Goal: Task Accomplishment & Management: Complete application form

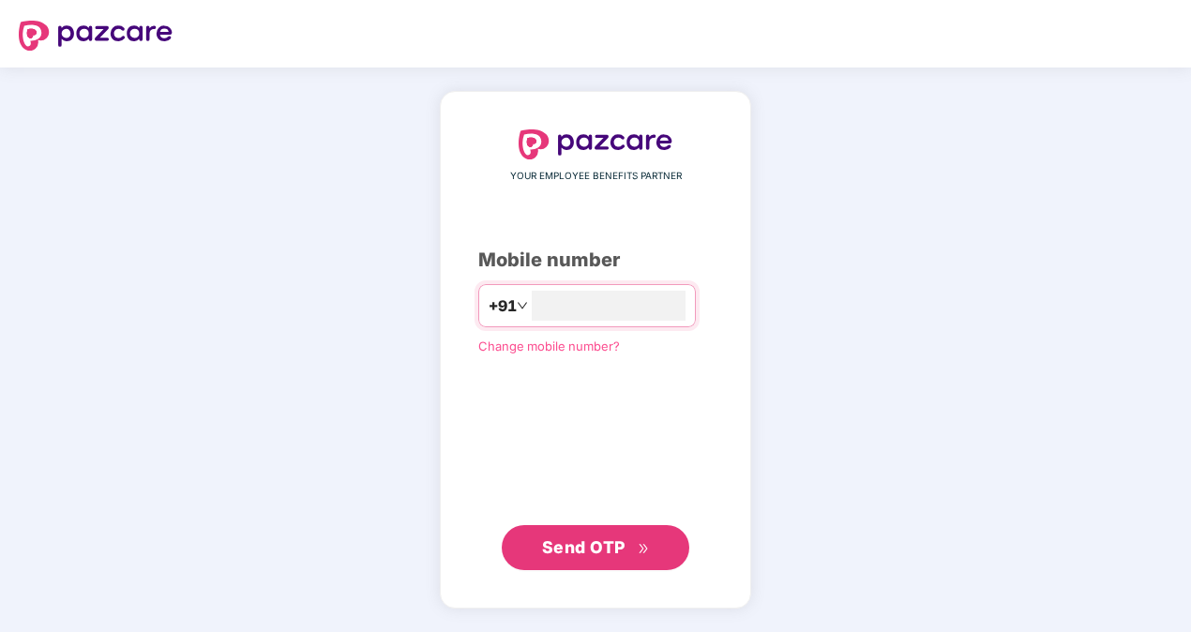
type input "**********"
click at [587, 556] on span "Send OTP" at bounding box center [596, 547] width 108 height 26
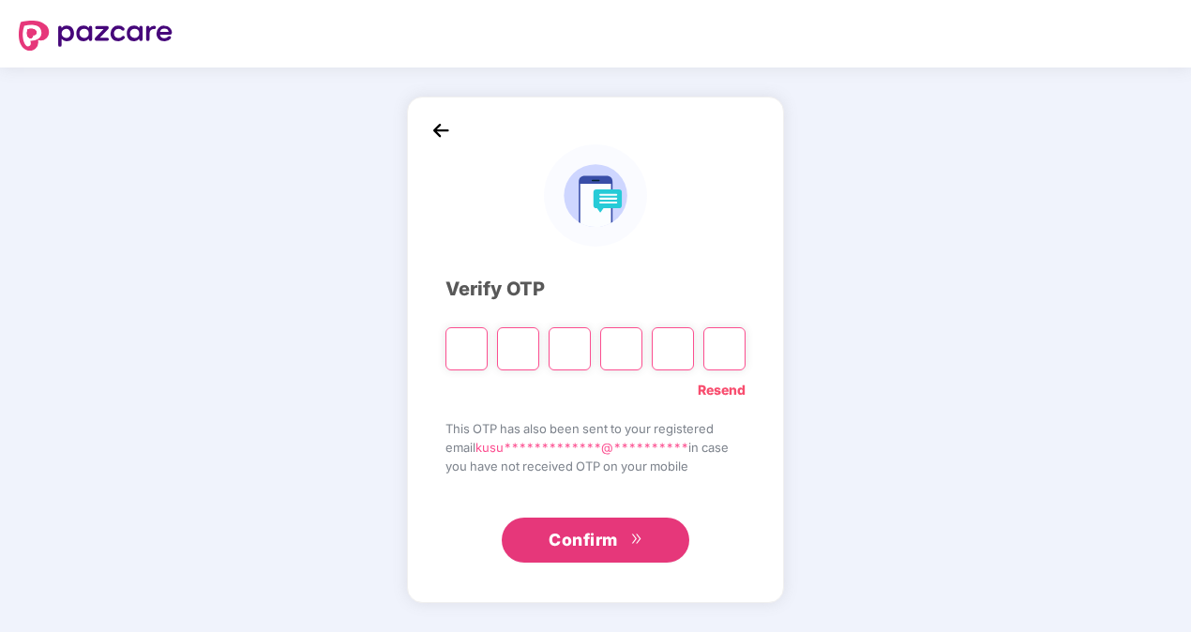
type input "*"
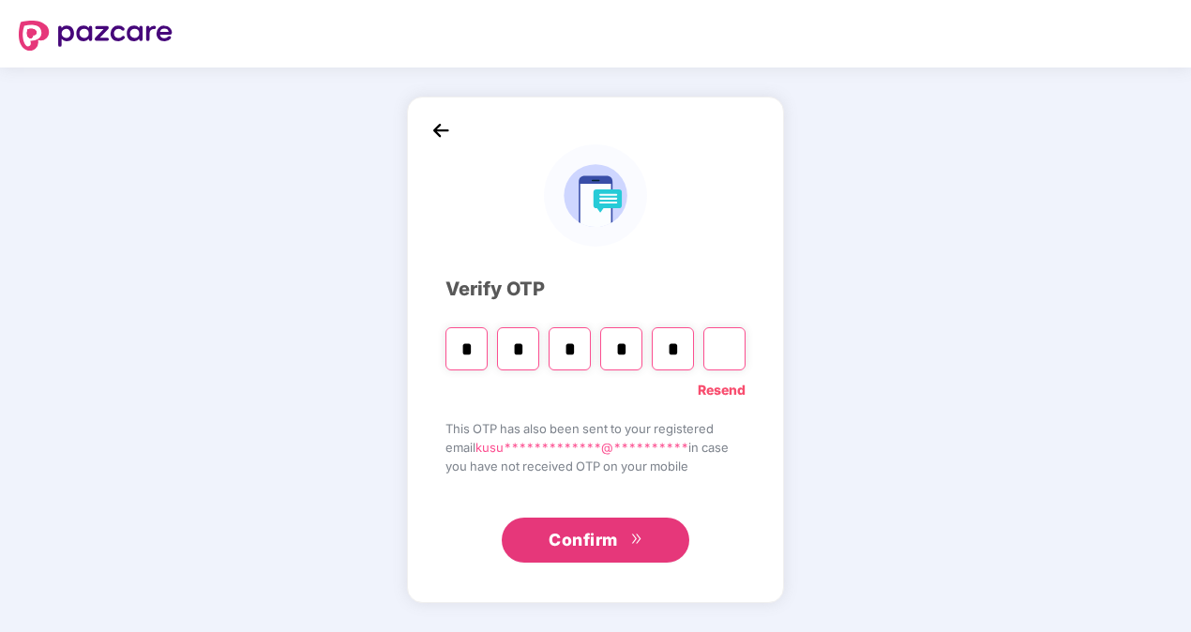
type input "*"
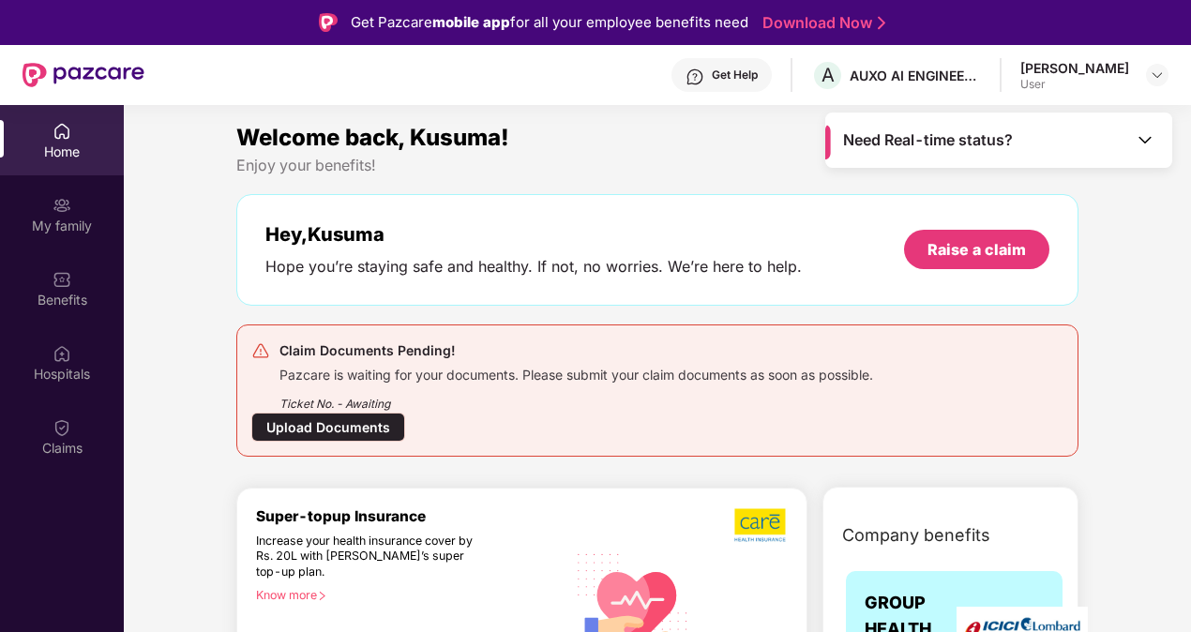
click at [367, 421] on div "Upload Documents" at bounding box center [328, 426] width 154 height 29
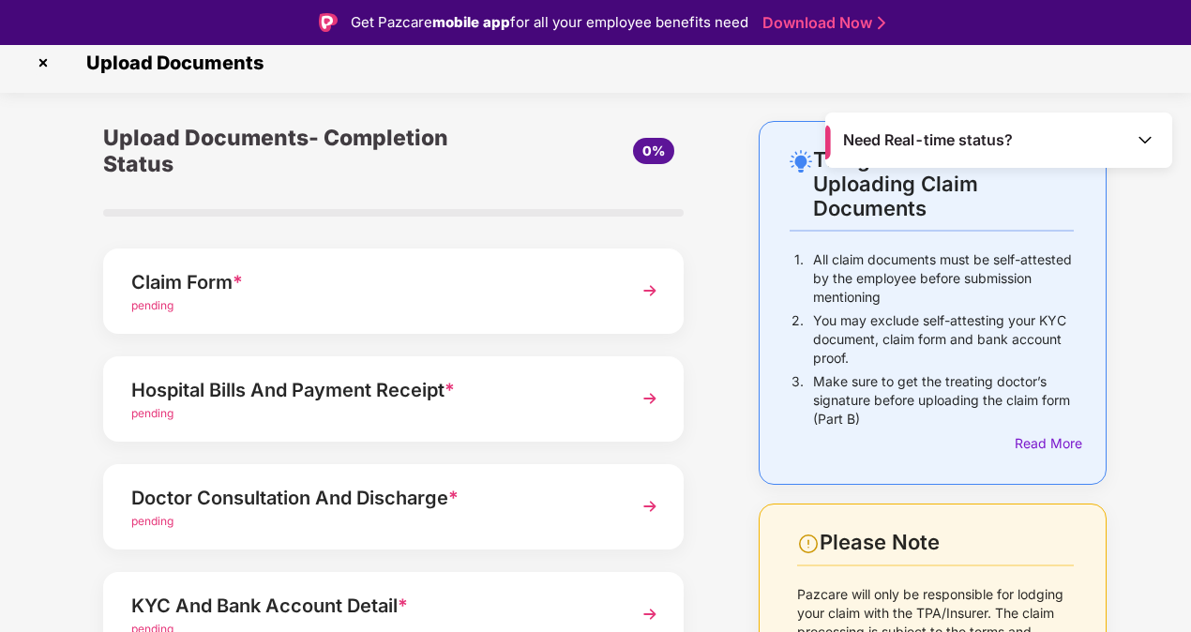
scroll to position [192, 0]
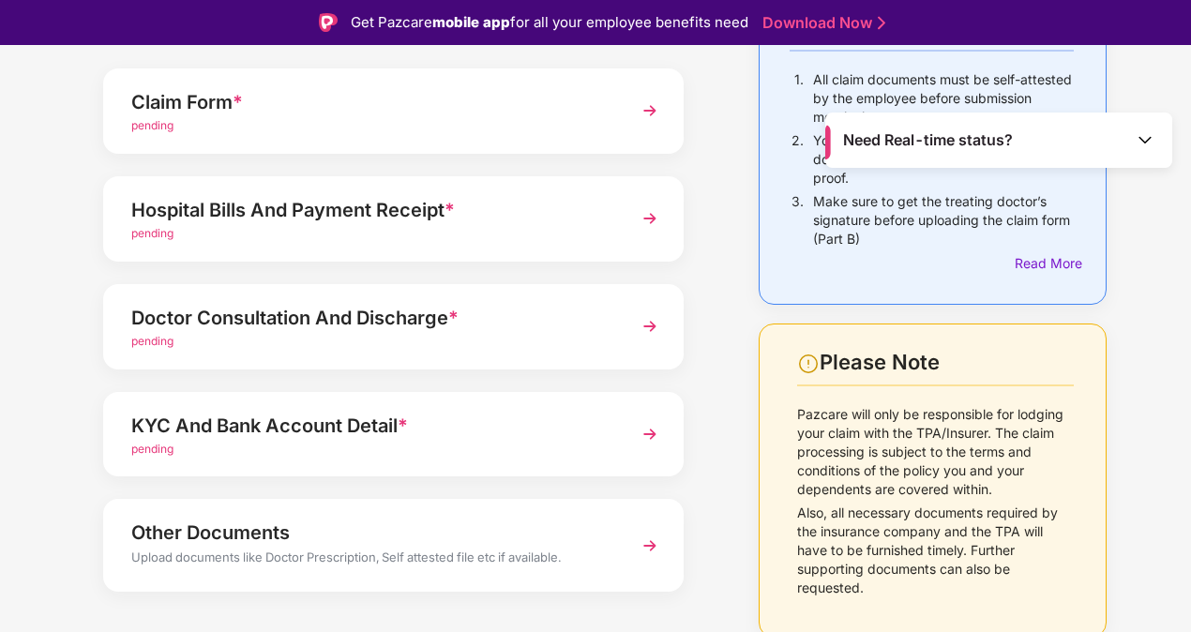
click at [647, 214] on img at bounding box center [650, 219] width 34 height 34
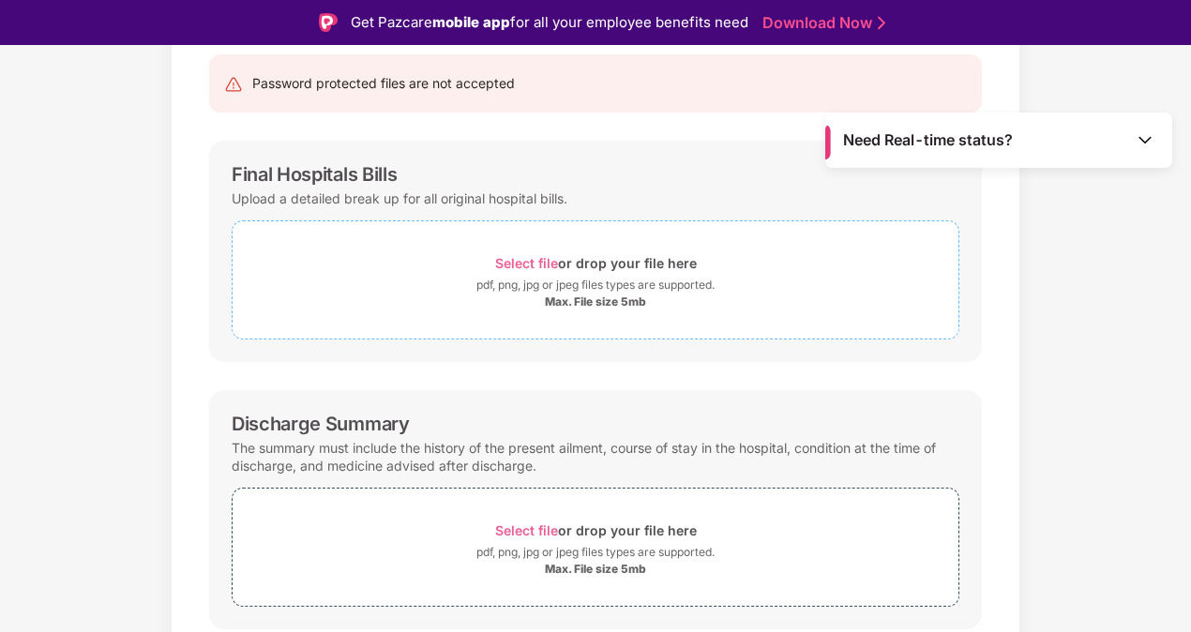
click at [523, 262] on span "Select file" at bounding box center [526, 263] width 63 height 16
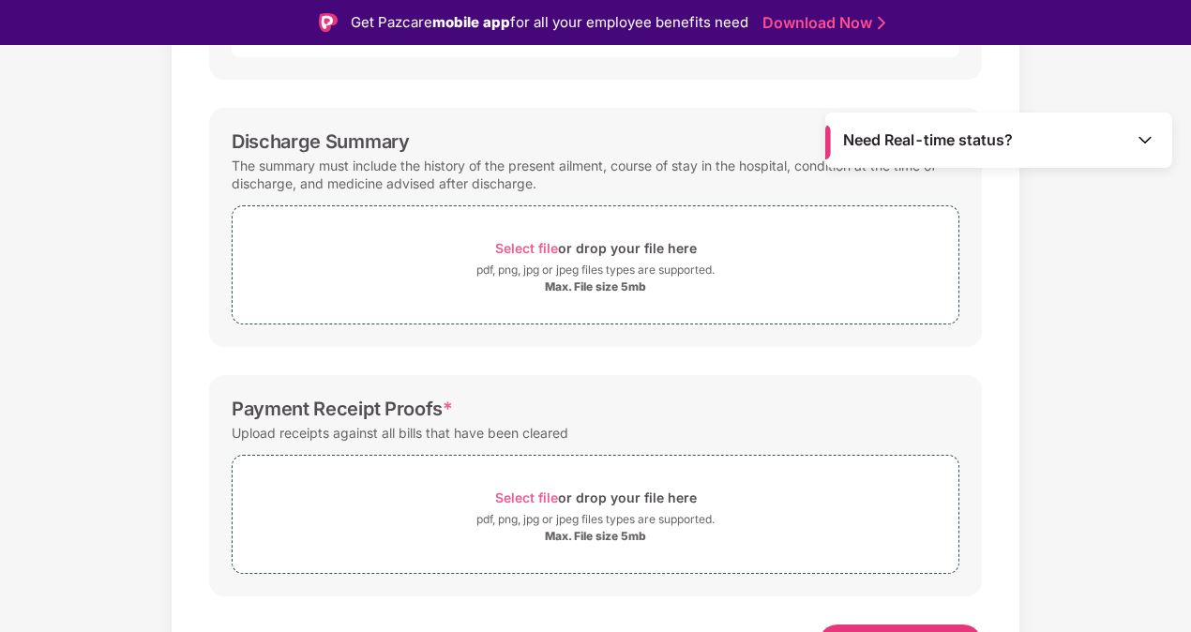
scroll to position [1010, 0]
click at [532, 247] on span "Select file" at bounding box center [526, 247] width 63 height 16
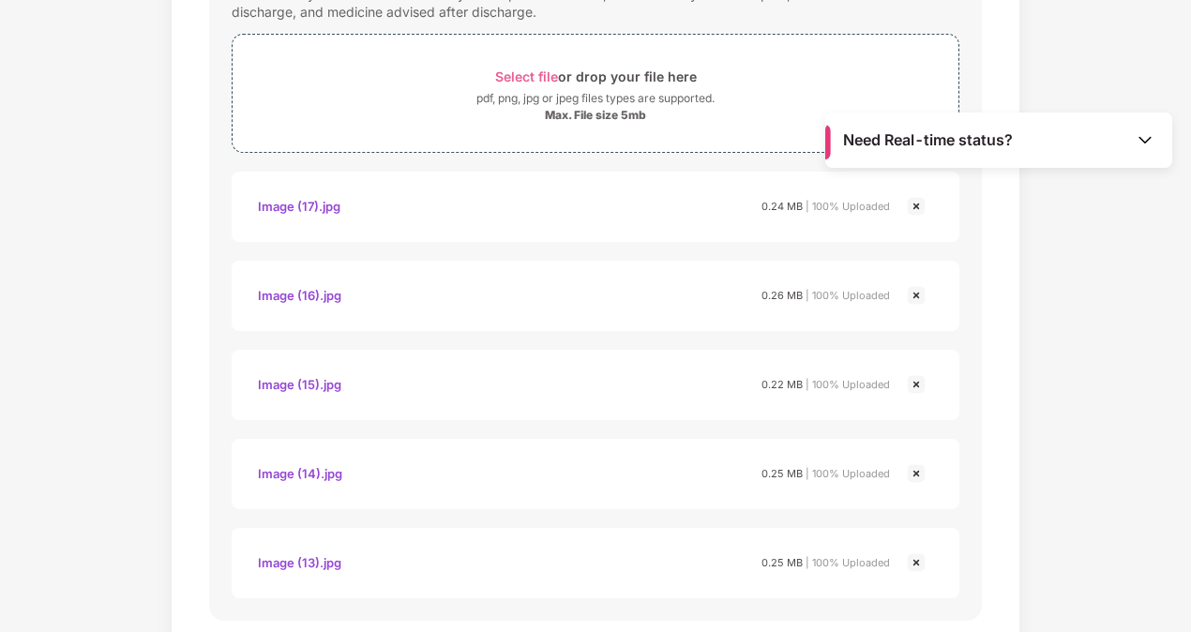
scroll to position [1484, 0]
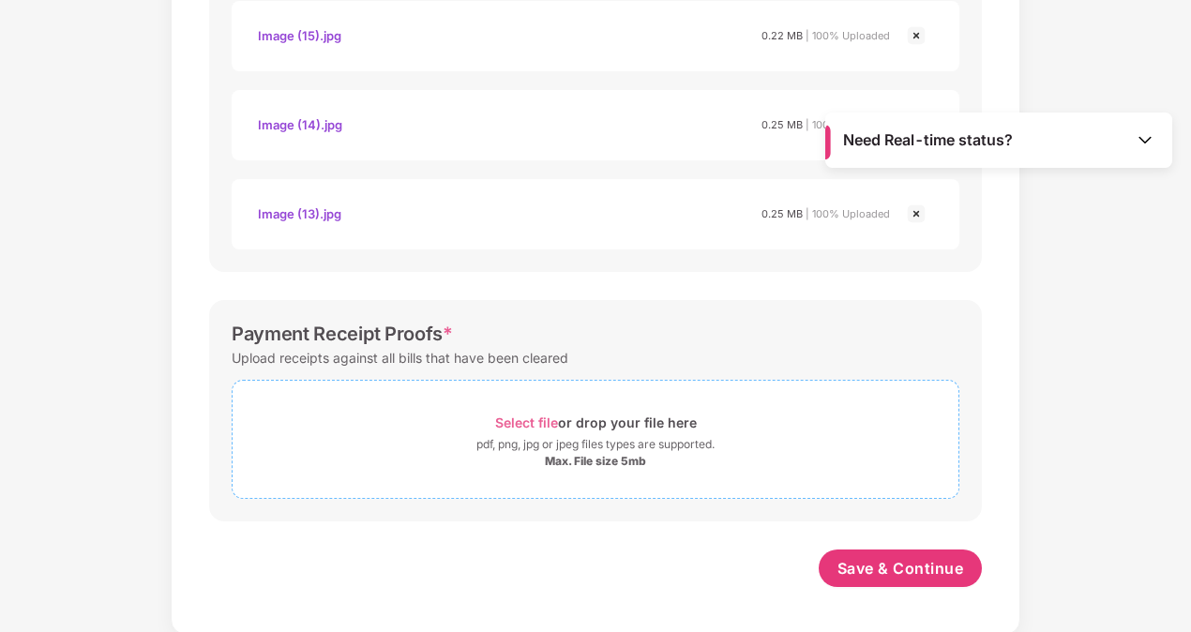
click at [517, 423] on span "Select file" at bounding box center [526, 422] width 63 height 16
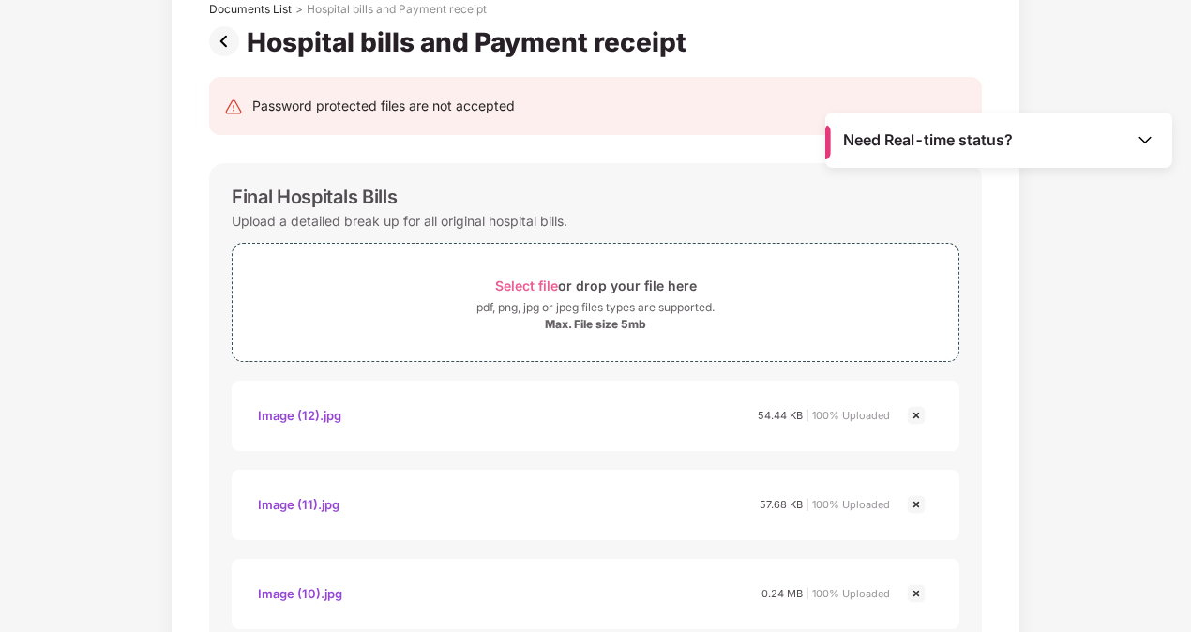
scroll to position [133, 0]
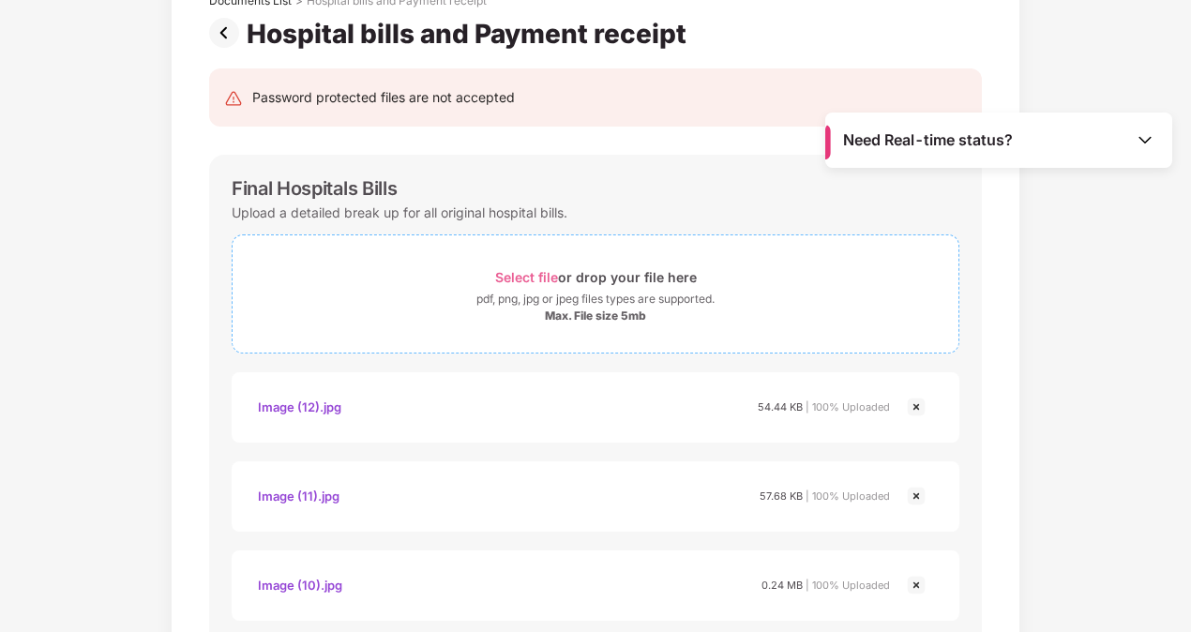
click at [539, 277] on span "Select file" at bounding box center [526, 277] width 63 height 16
click at [520, 281] on span "Select file" at bounding box center [526, 277] width 63 height 16
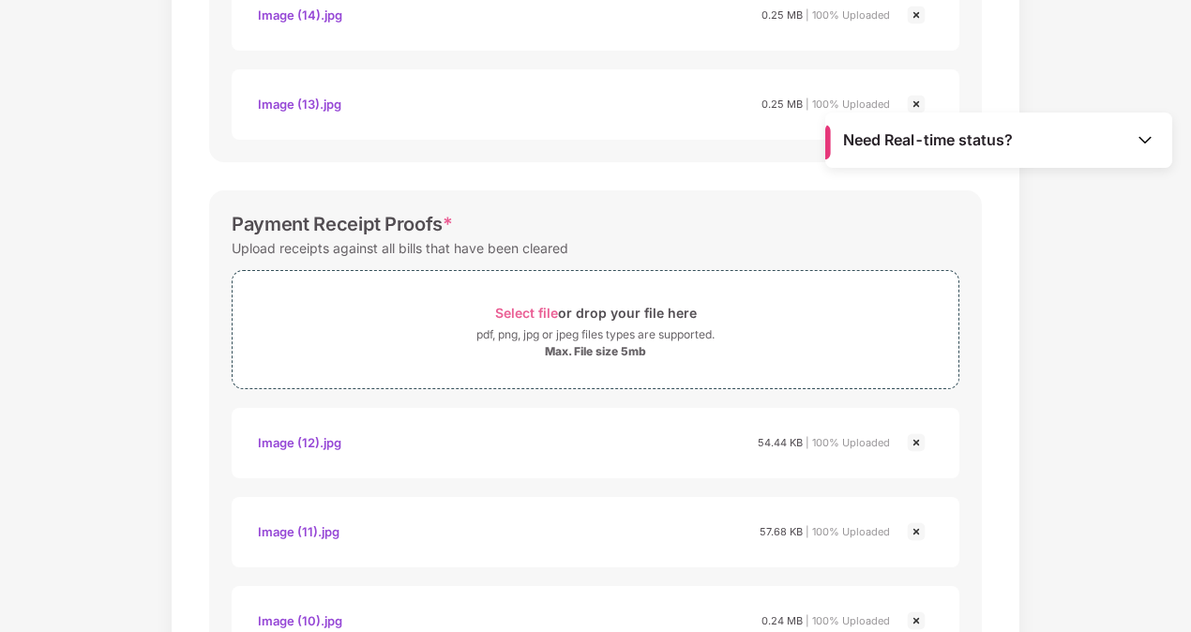
scroll to position [2286, 0]
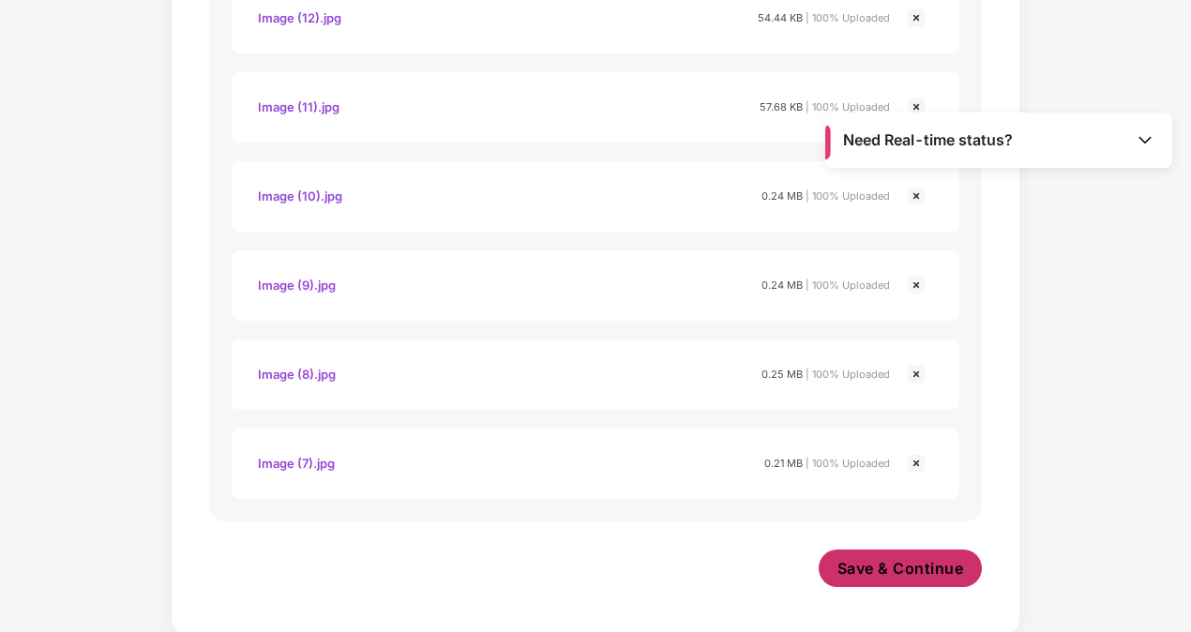
click at [897, 576] on span "Save & Continue" at bounding box center [900, 568] width 127 height 21
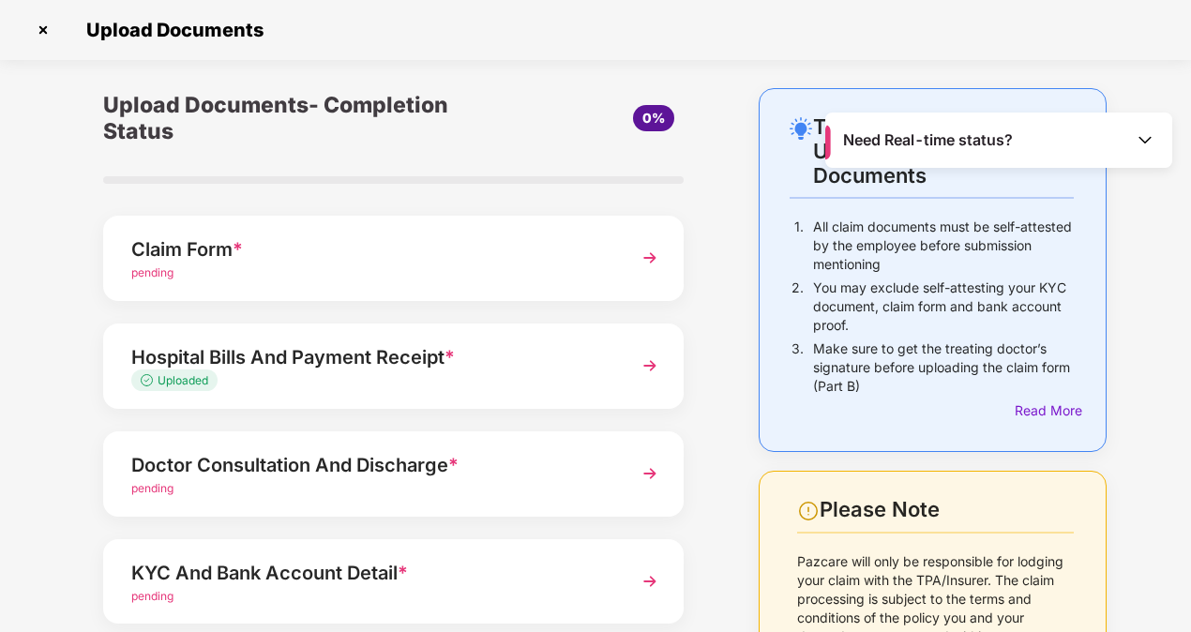
click at [176, 250] on div "Claim Form *" at bounding box center [371, 249] width 480 height 30
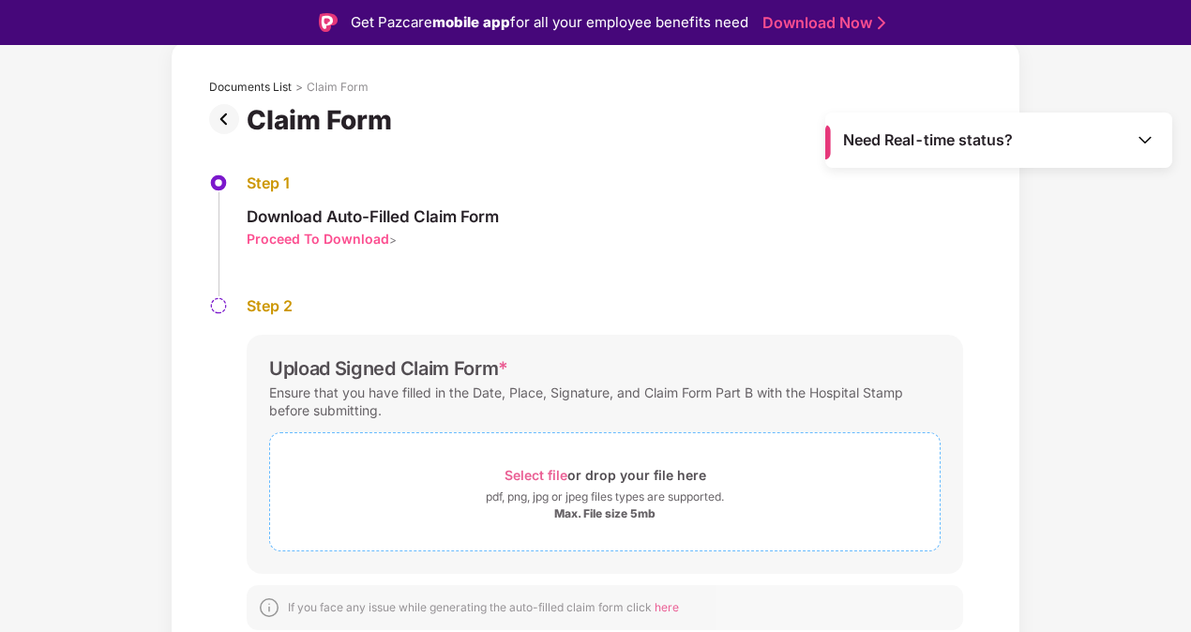
scroll to position [45, 0]
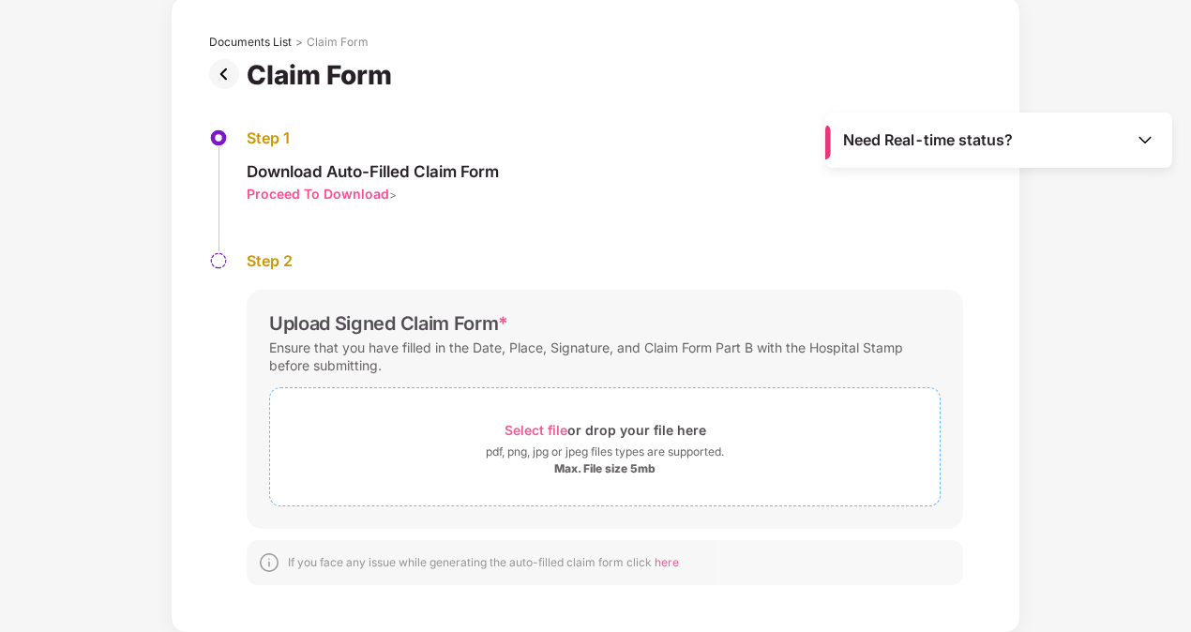
click at [534, 424] on span "Select file" at bounding box center [535, 430] width 63 height 16
click at [537, 425] on span "Select file" at bounding box center [535, 430] width 63 height 16
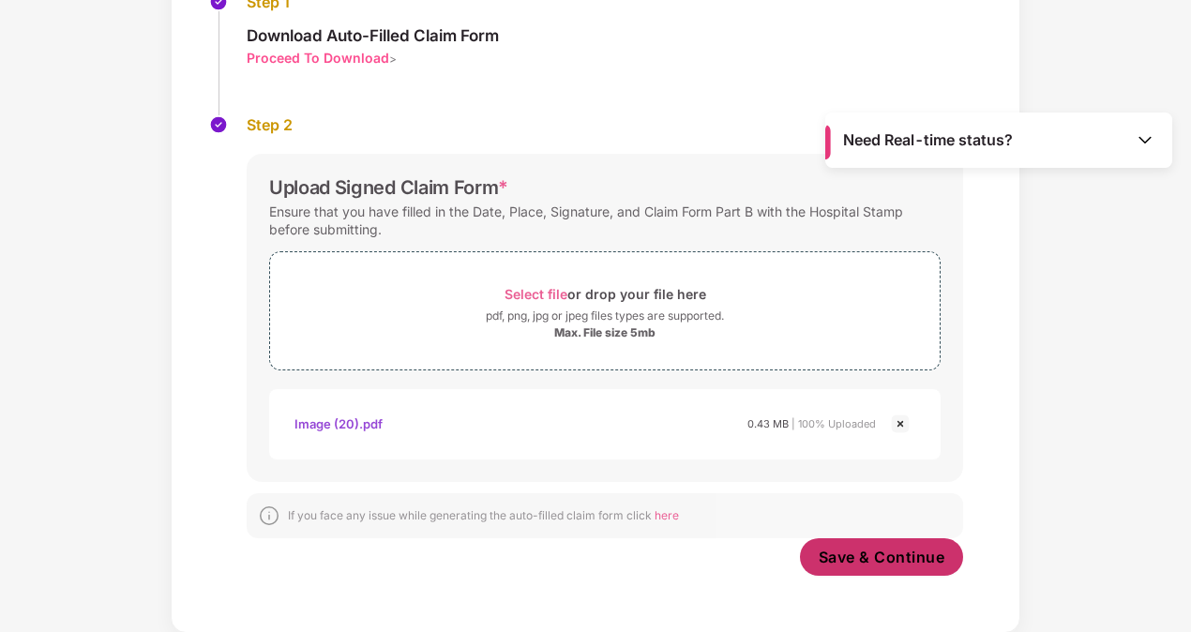
scroll to position [227, 0]
click at [862, 557] on span "Save & Continue" at bounding box center [881, 557] width 127 height 21
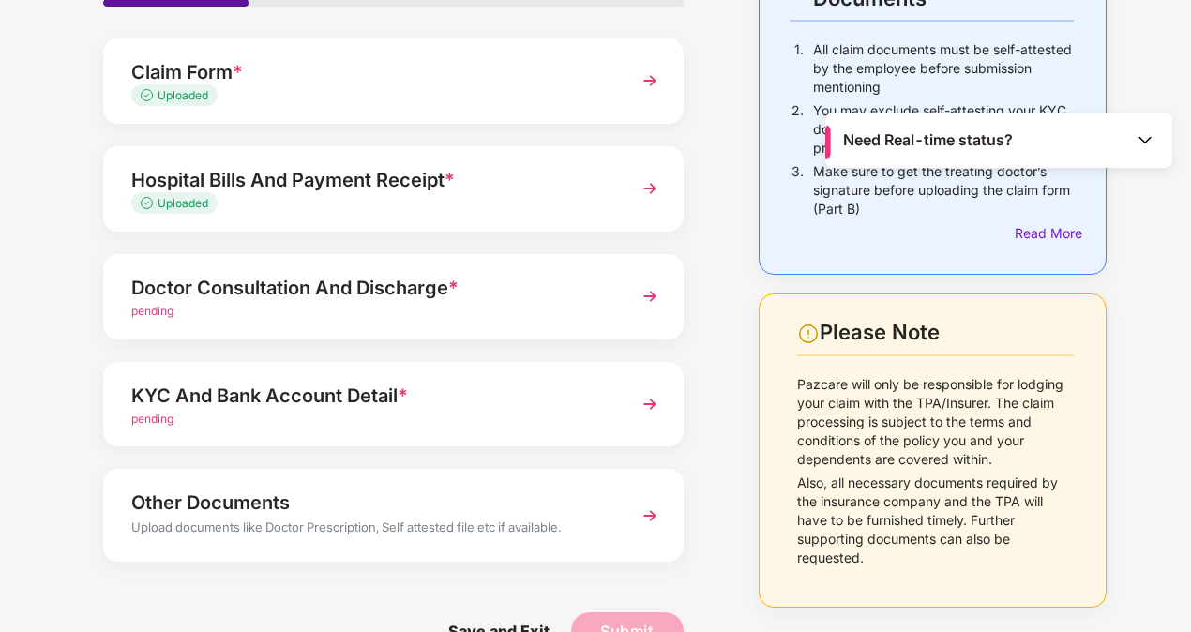
scroll to position [180, 0]
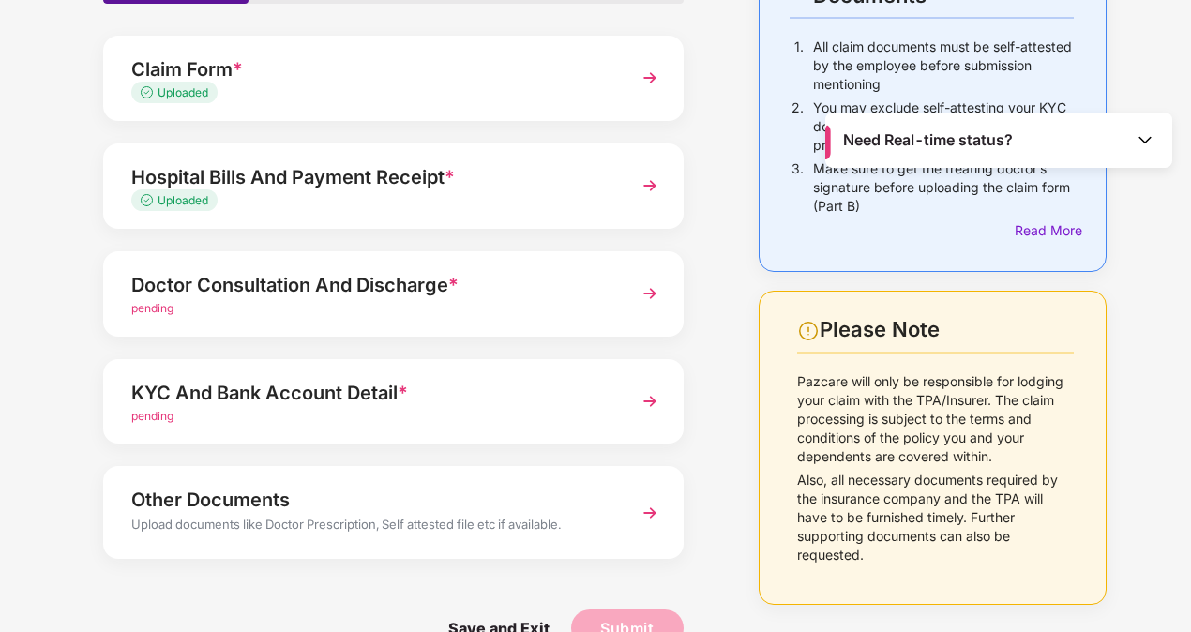
click at [544, 294] on div "Doctor Consultation And Discharge *" at bounding box center [371, 285] width 480 height 30
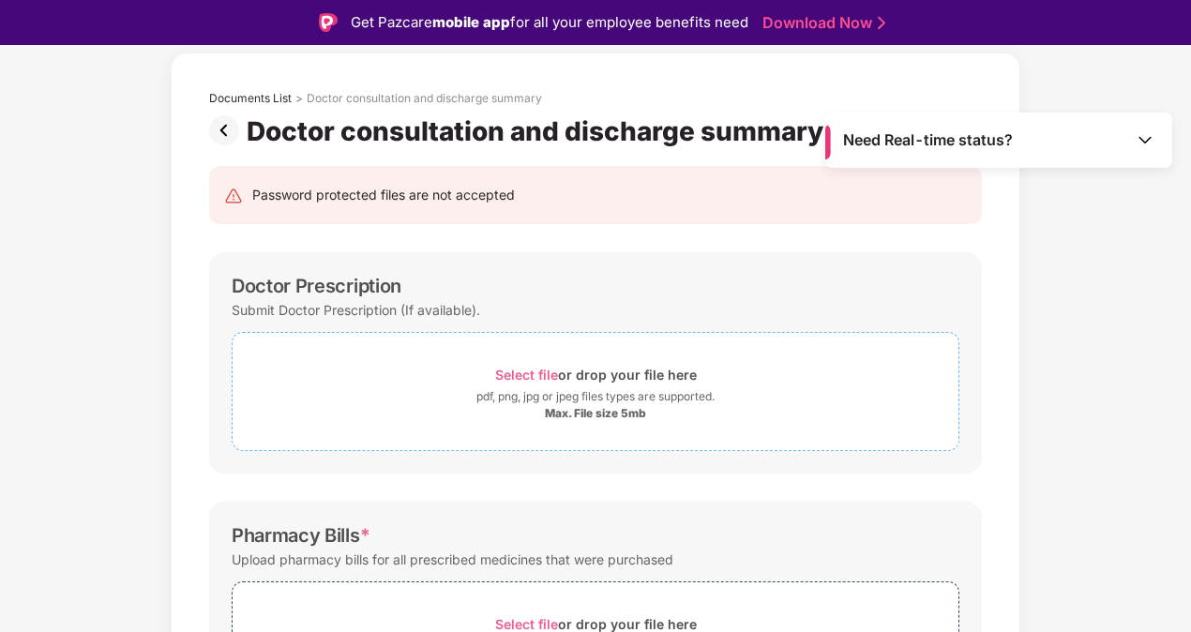
scroll to position [79, 0]
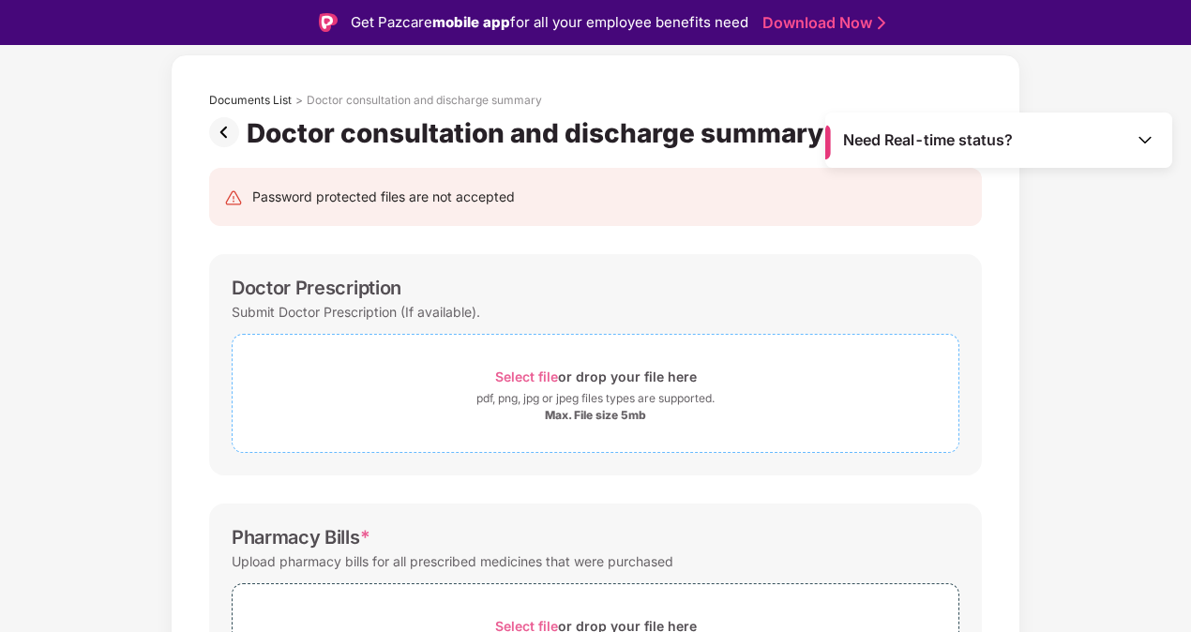
click at [530, 372] on span "Select file" at bounding box center [526, 376] width 63 height 16
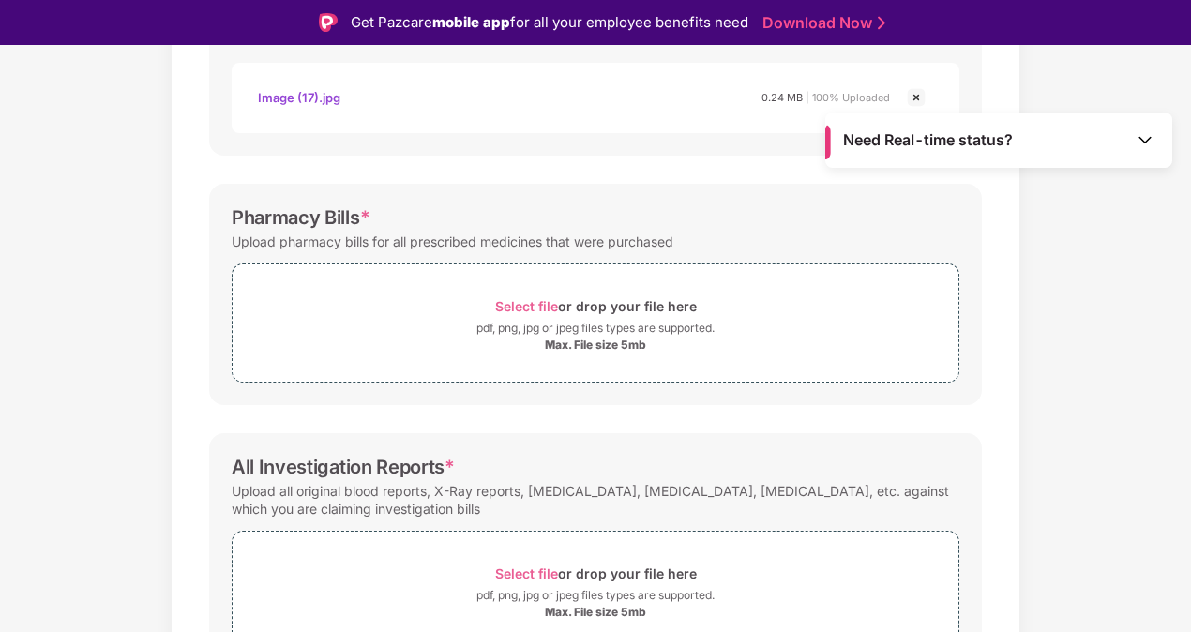
scroll to position [487, 0]
click at [530, 298] on span "Select file" at bounding box center [526, 306] width 63 height 16
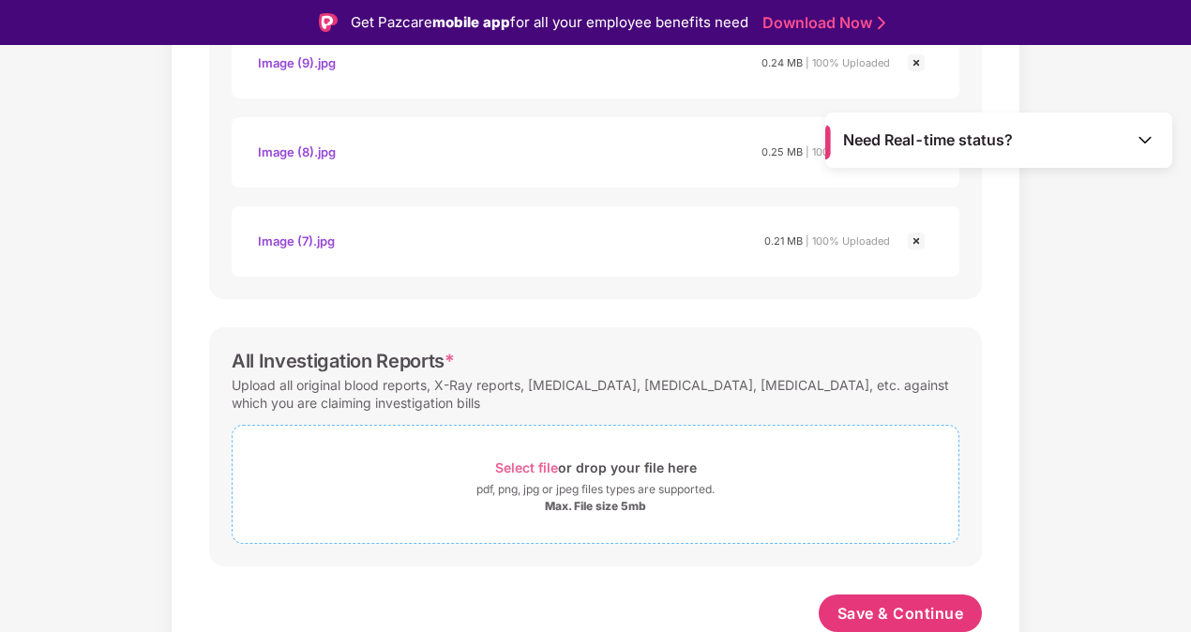
scroll to position [45, 0]
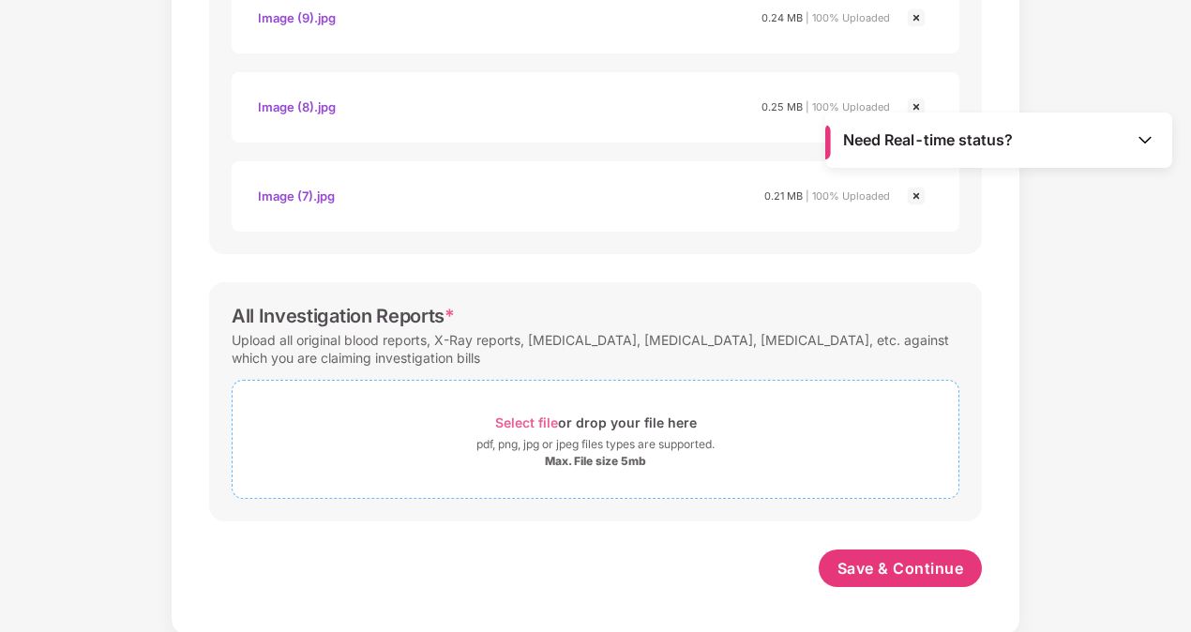
click at [507, 414] on span "Select file" at bounding box center [526, 422] width 63 height 16
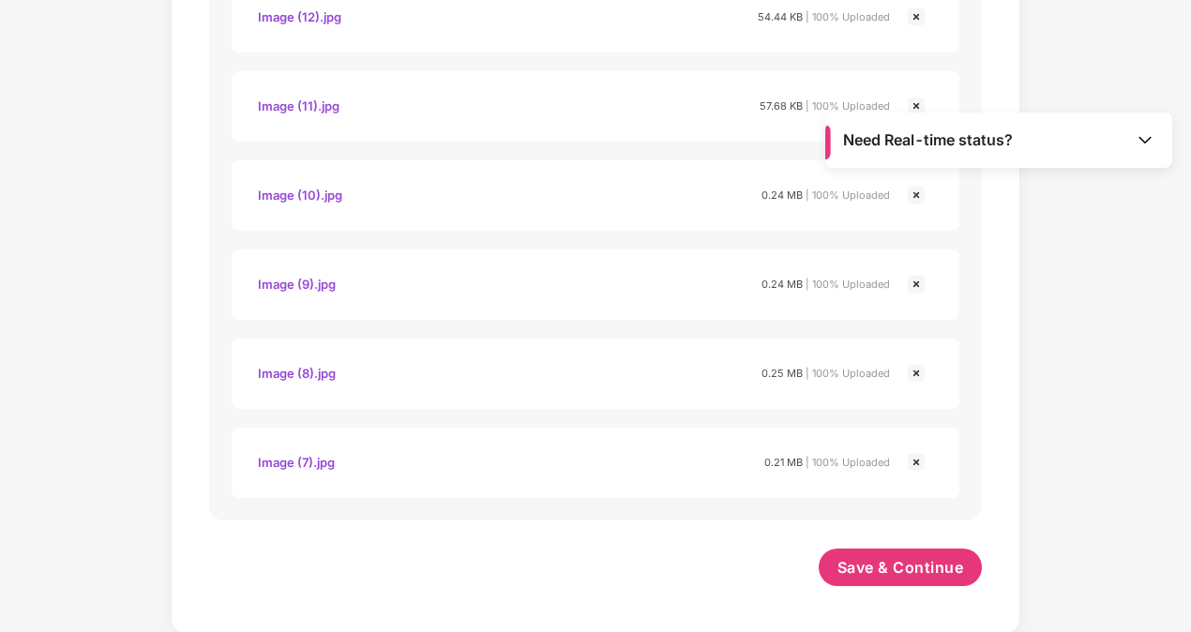
scroll to position [1662, 0]
click at [868, 568] on span "Save & Continue" at bounding box center [900, 568] width 127 height 21
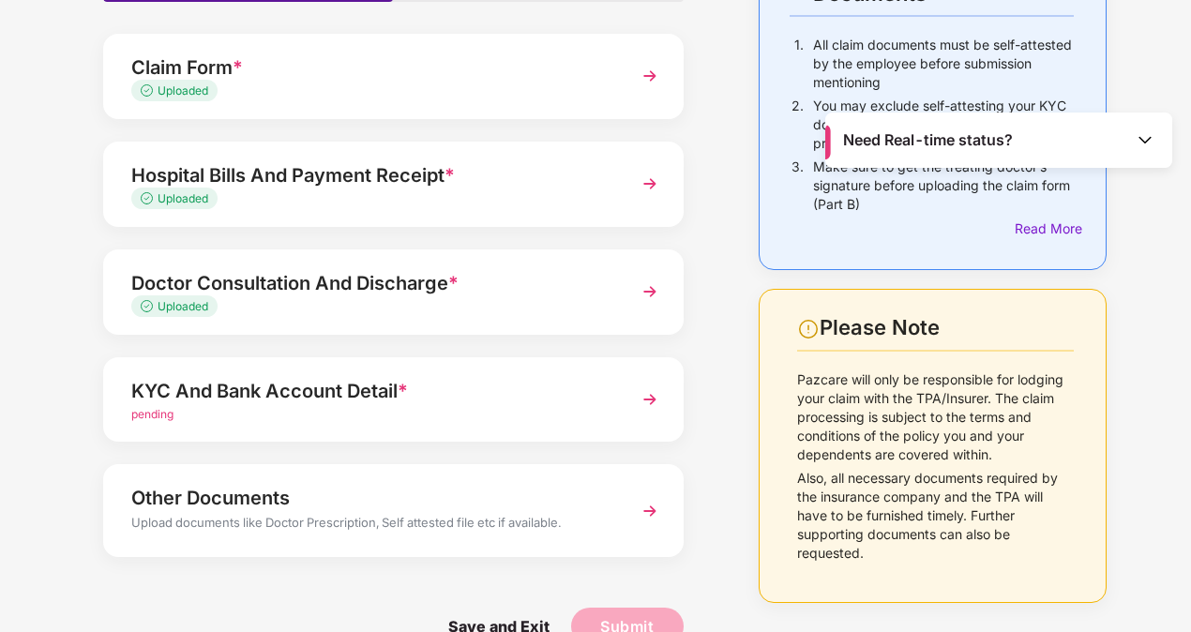
scroll to position [223, 0]
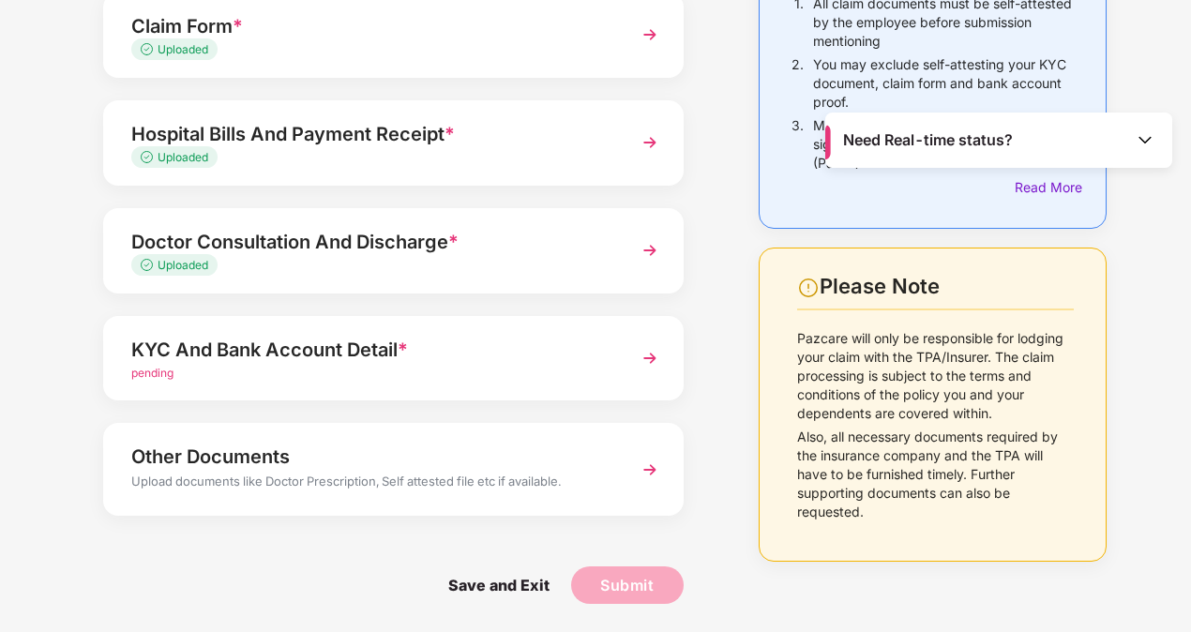
click at [444, 369] on div "pending" at bounding box center [371, 374] width 480 height 18
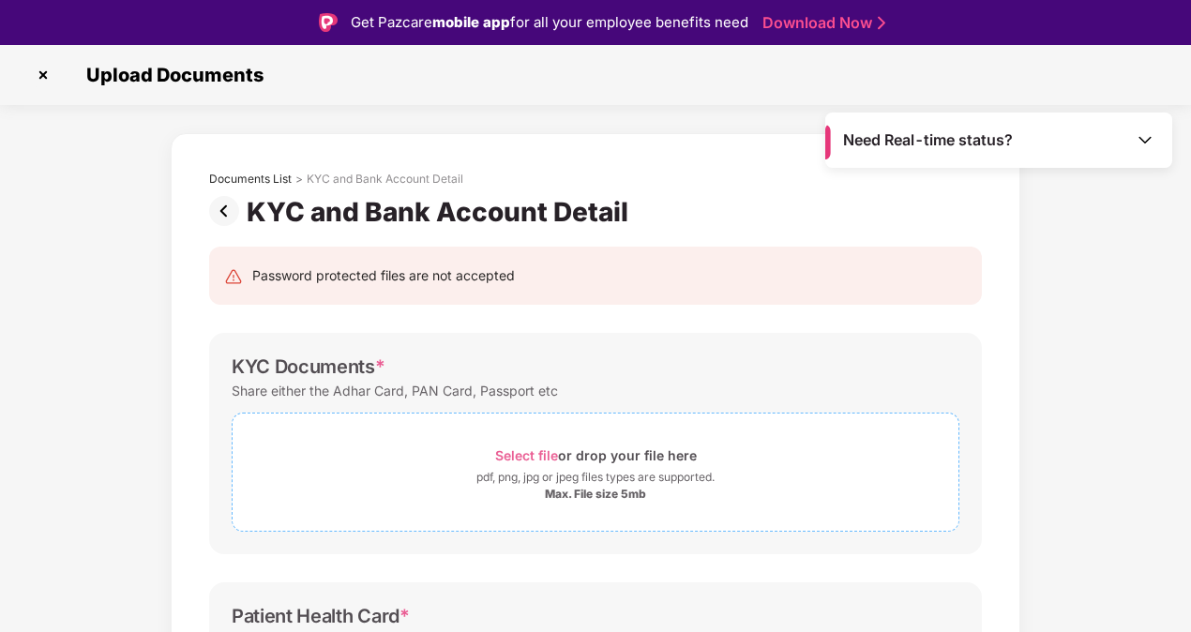
click at [581, 487] on div "Max. File size 5mb" at bounding box center [595, 494] width 101 height 15
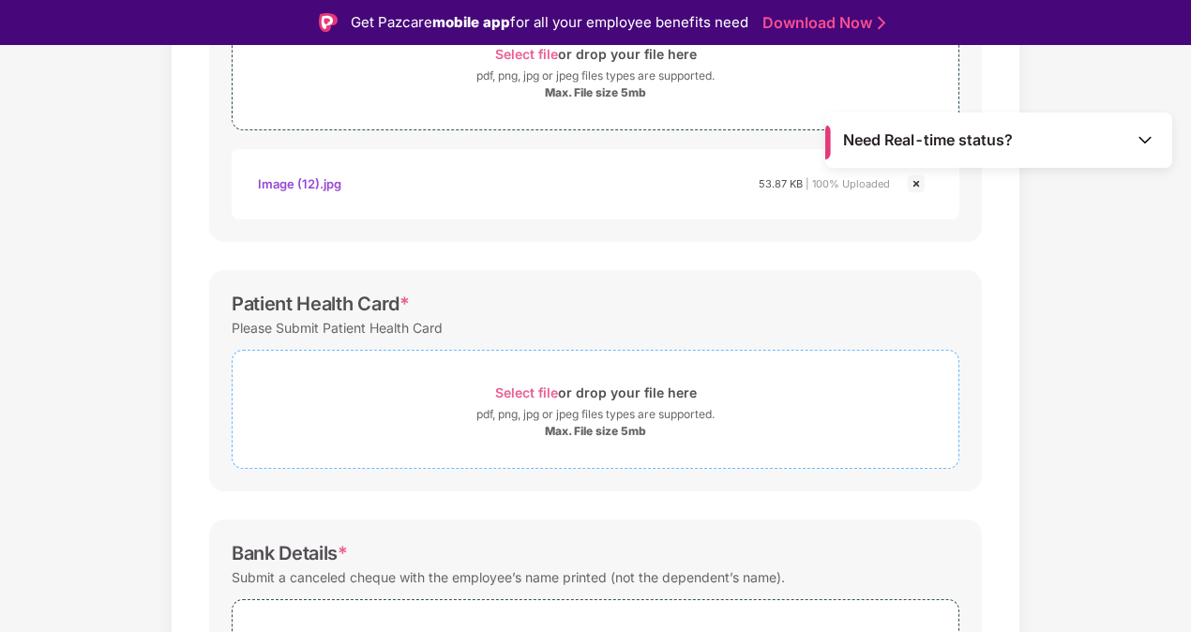
click at [511, 399] on div "Select file or drop your file here" at bounding box center [596, 392] width 202 height 25
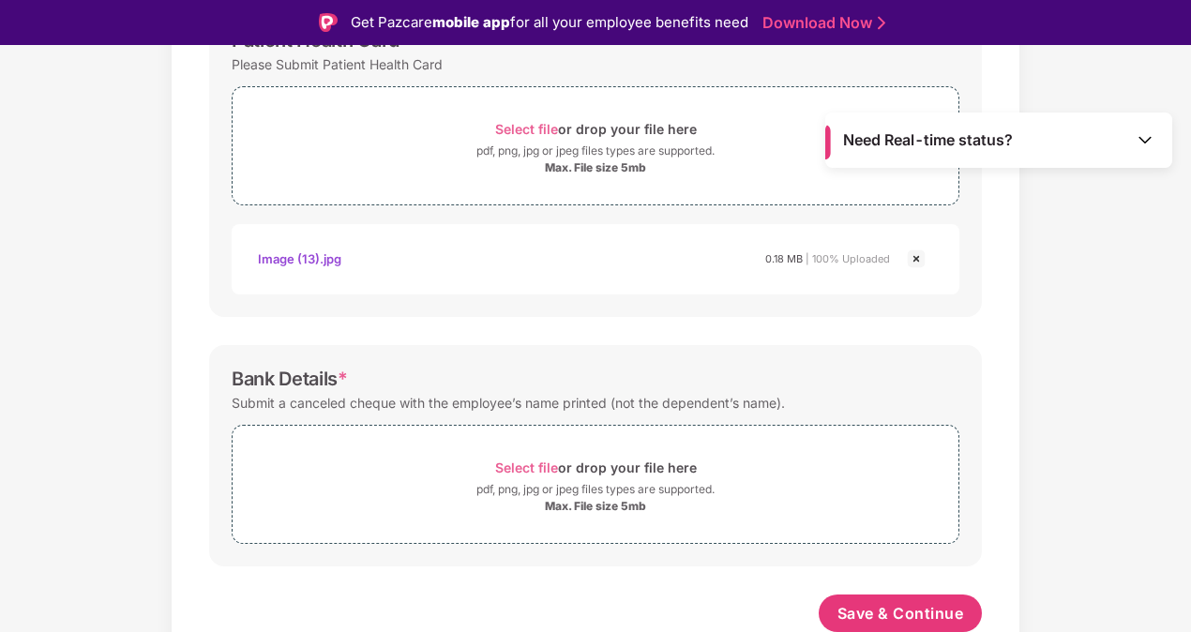
scroll to position [665, 0]
click at [515, 463] on span "Select file" at bounding box center [526, 467] width 63 height 16
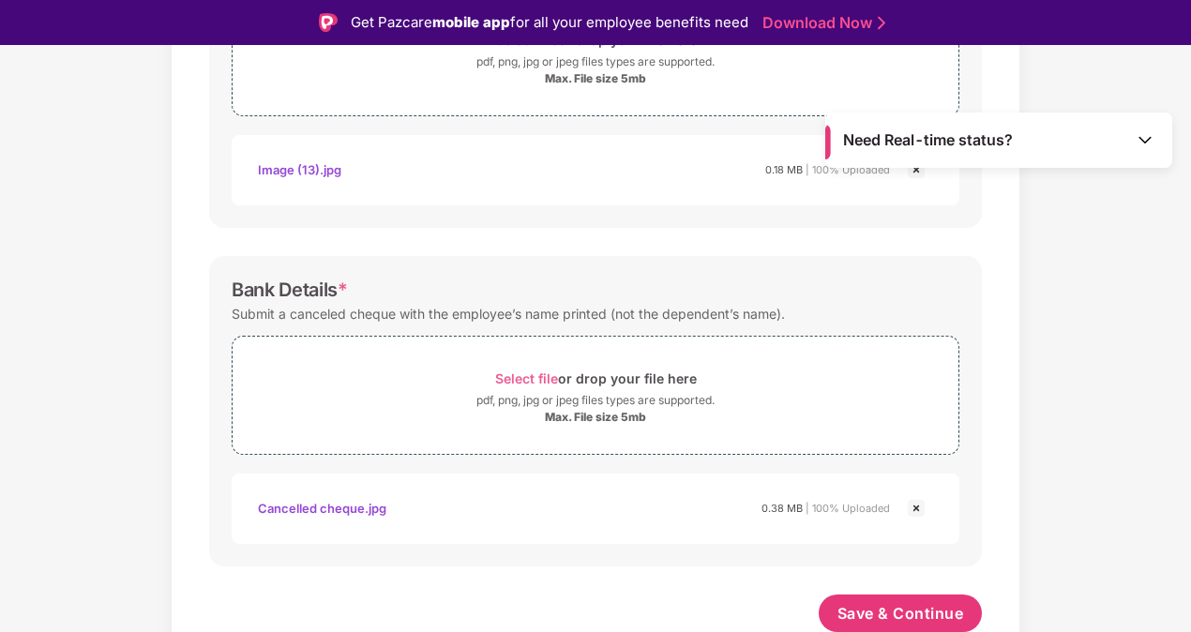
scroll to position [754, 0]
click at [903, 606] on span "Save & Continue" at bounding box center [900, 613] width 127 height 21
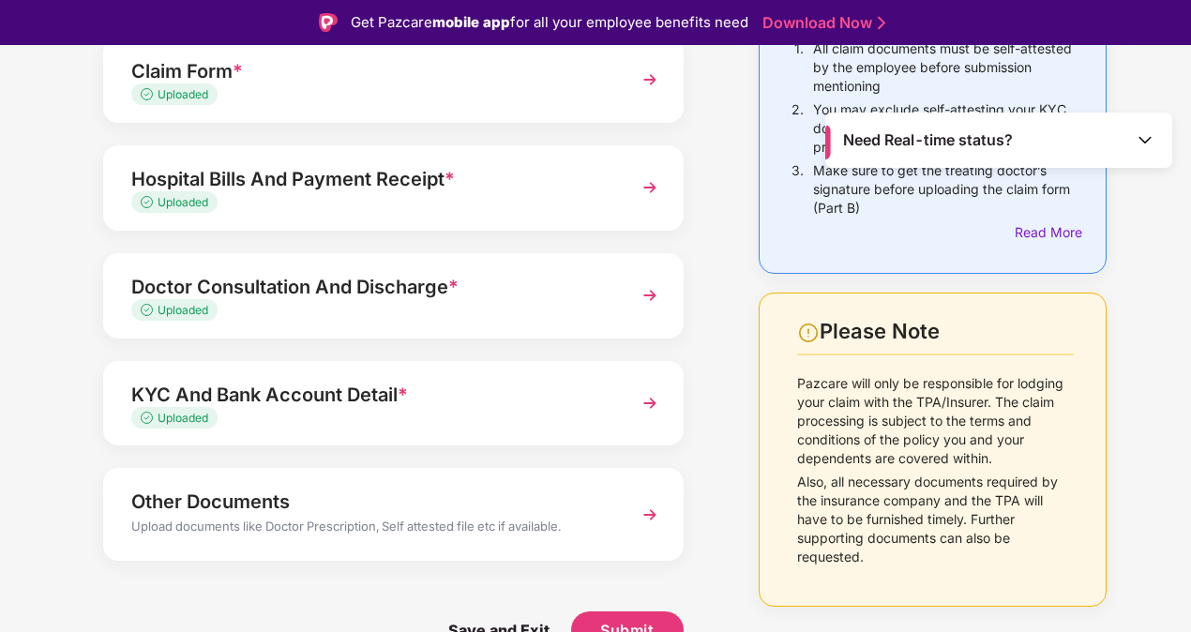
scroll to position [45, 0]
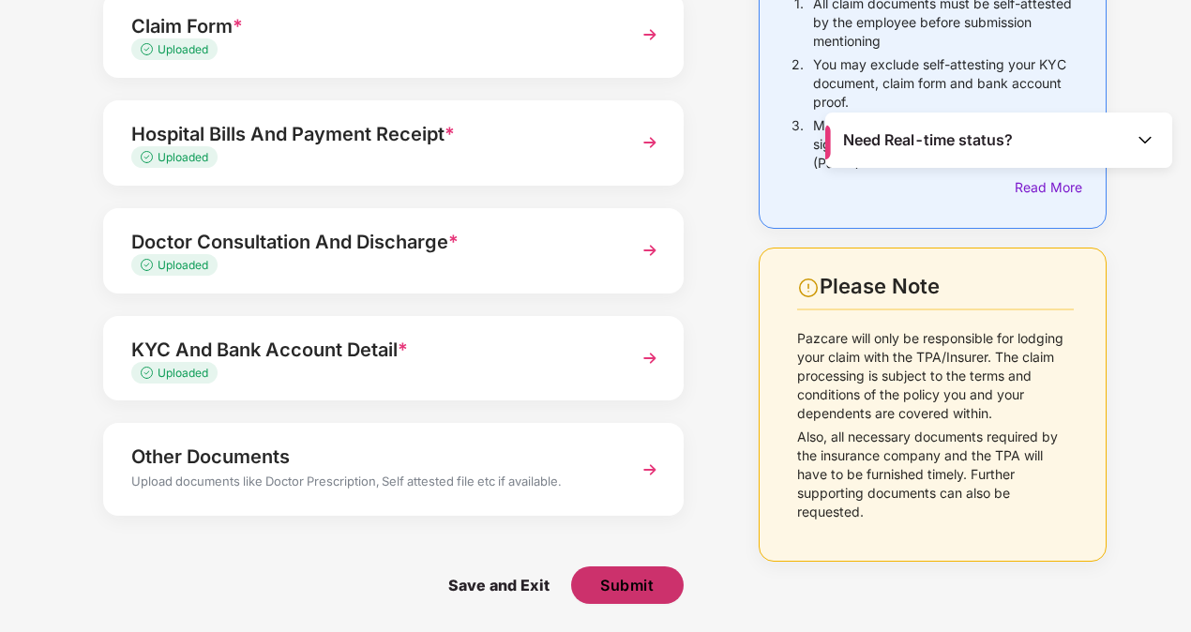
click at [636, 591] on span "Submit" at bounding box center [626, 585] width 53 height 21
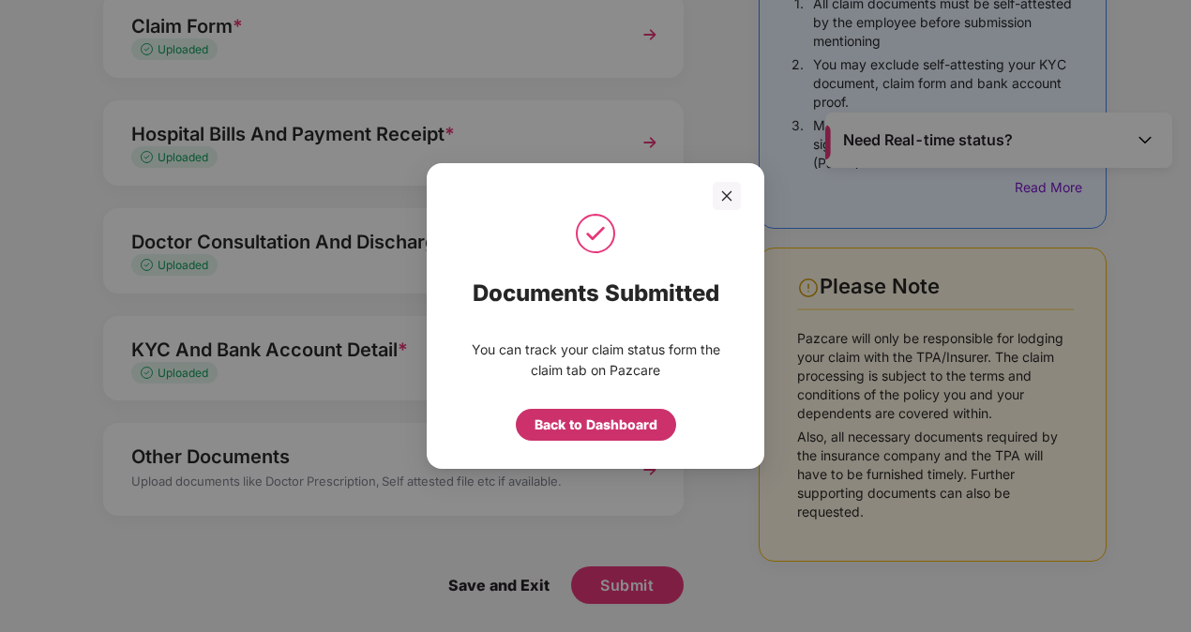
click at [601, 429] on div "Back to Dashboard" at bounding box center [595, 424] width 123 height 21
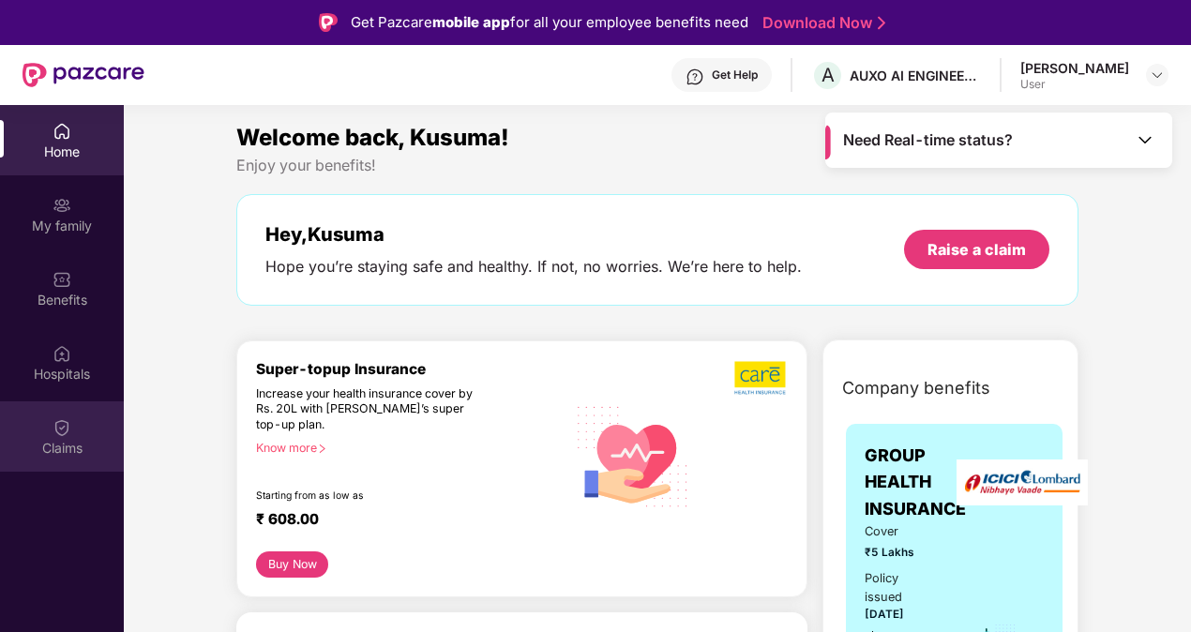
click at [69, 437] on div "Claims" at bounding box center [62, 436] width 124 height 70
